Goal: Task Accomplishment & Management: Manage account settings

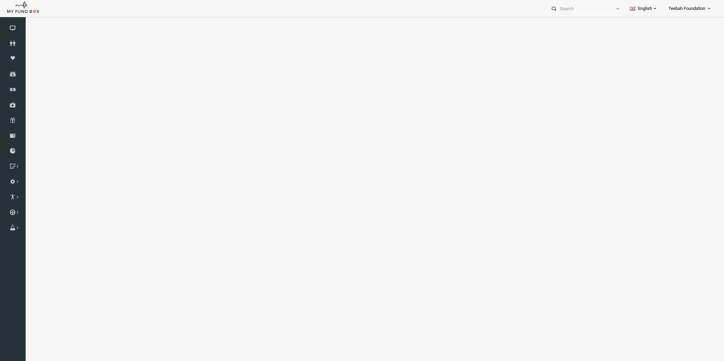
select select "100"
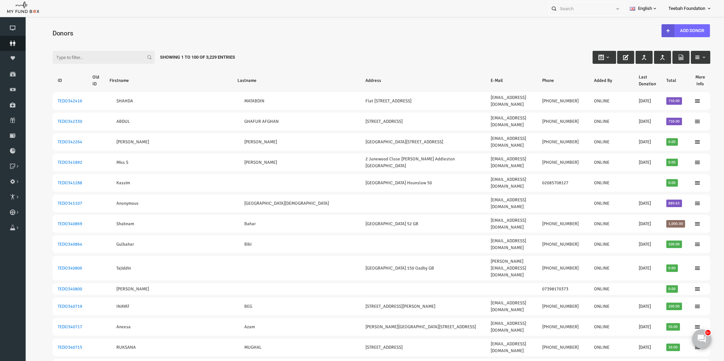
click at [12, 43] on icon at bounding box center [13, 43] width 26 height 5
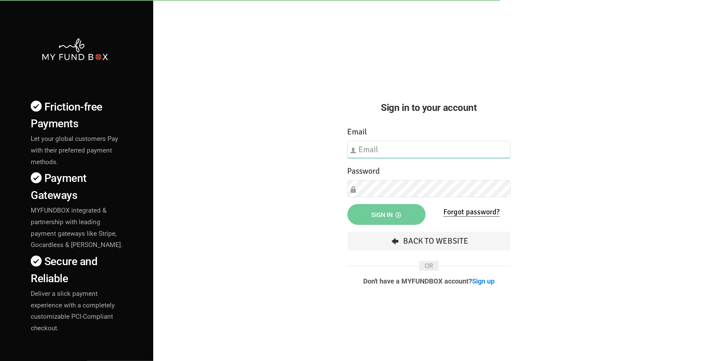
type input "[EMAIL_ADDRESS][DOMAIN_NAME]"
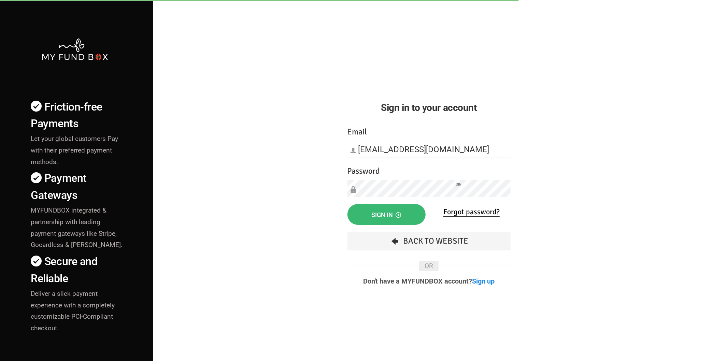
click at [392, 216] on span "Sign in" at bounding box center [387, 214] width 30 height 7
